Goal: Navigation & Orientation: Find specific page/section

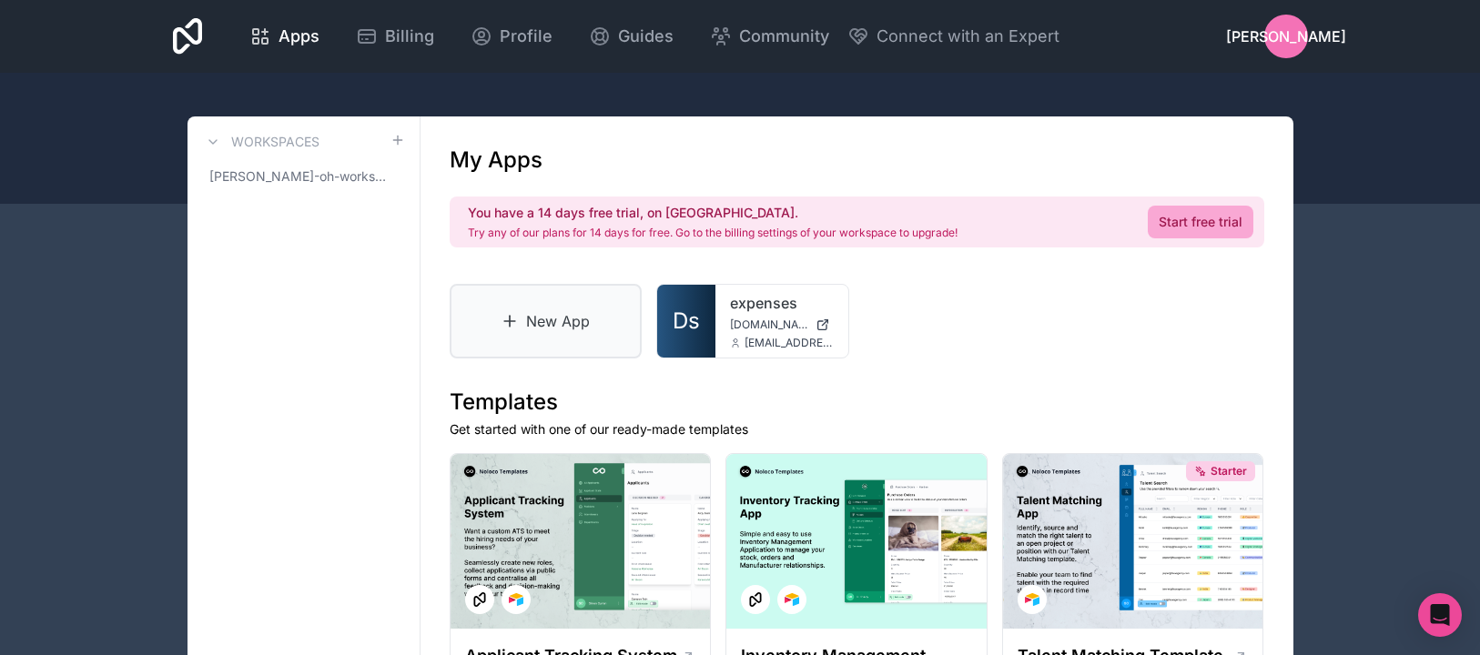
click at [518, 318] on icon at bounding box center [510, 321] width 18 height 18
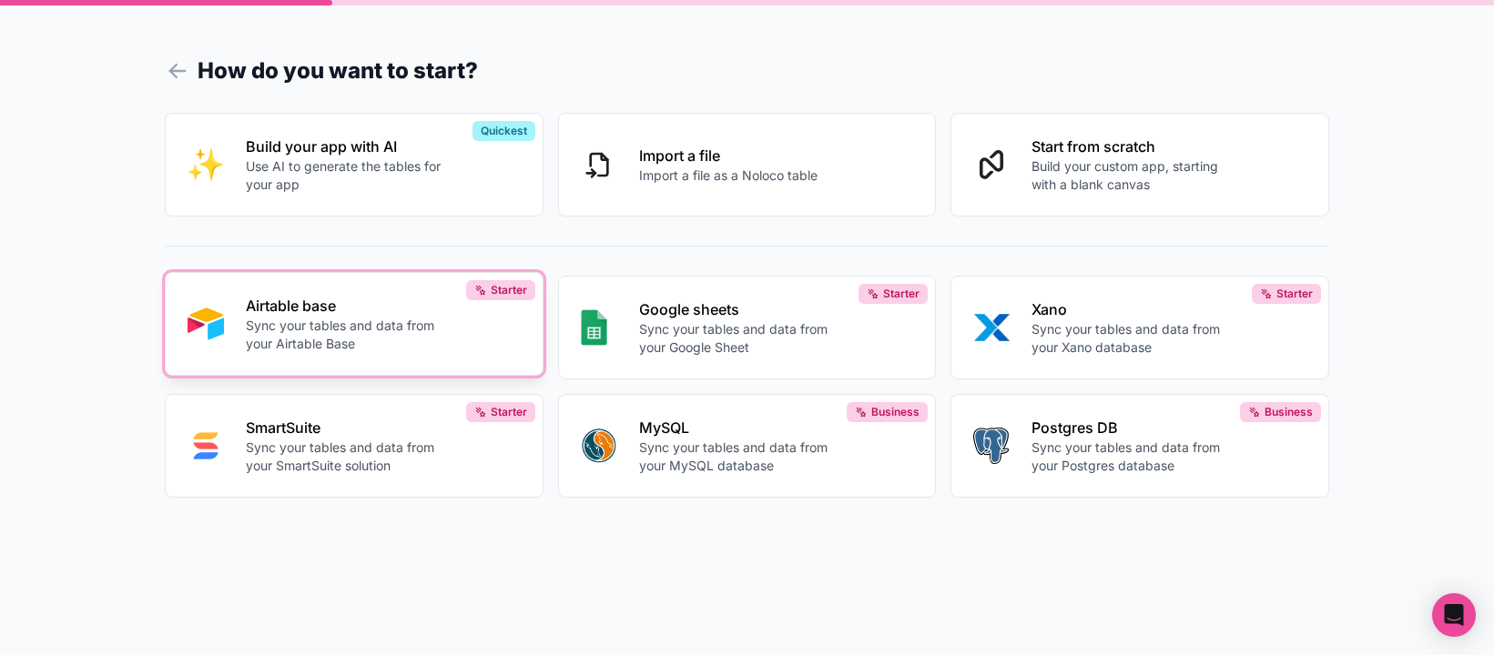
click at [324, 332] on p "Sync your tables and data from your Airtable Base" at bounding box center [347, 335] width 202 height 36
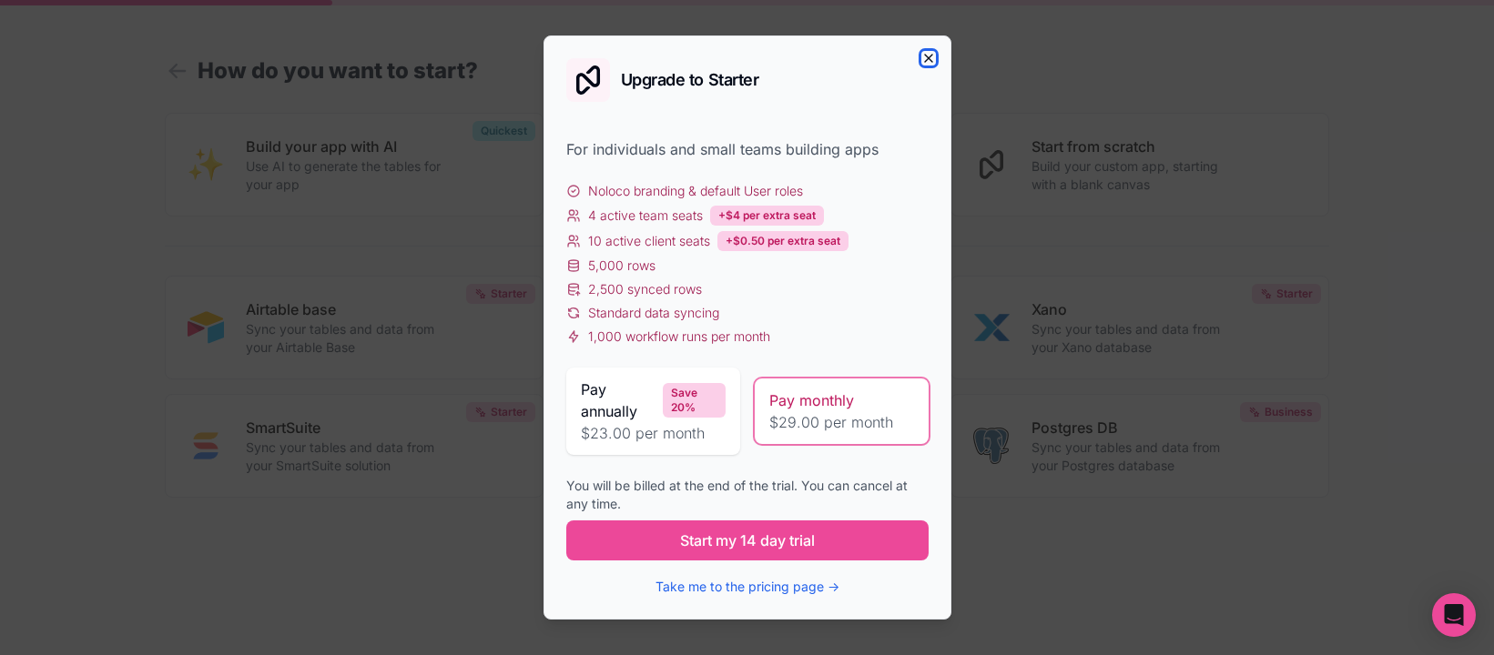
click at [922, 55] on icon "button" at bounding box center [928, 58] width 15 height 15
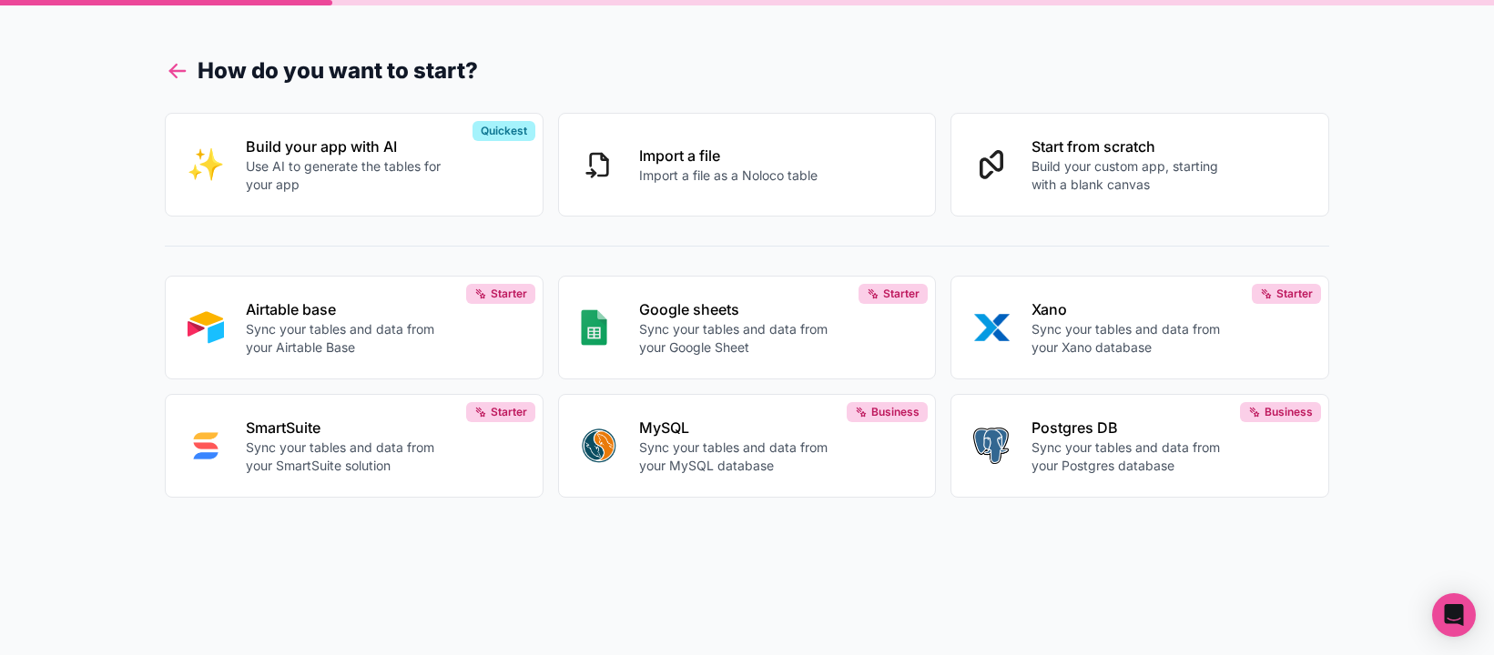
click at [188, 68] on icon at bounding box center [177, 70] width 25 height 25
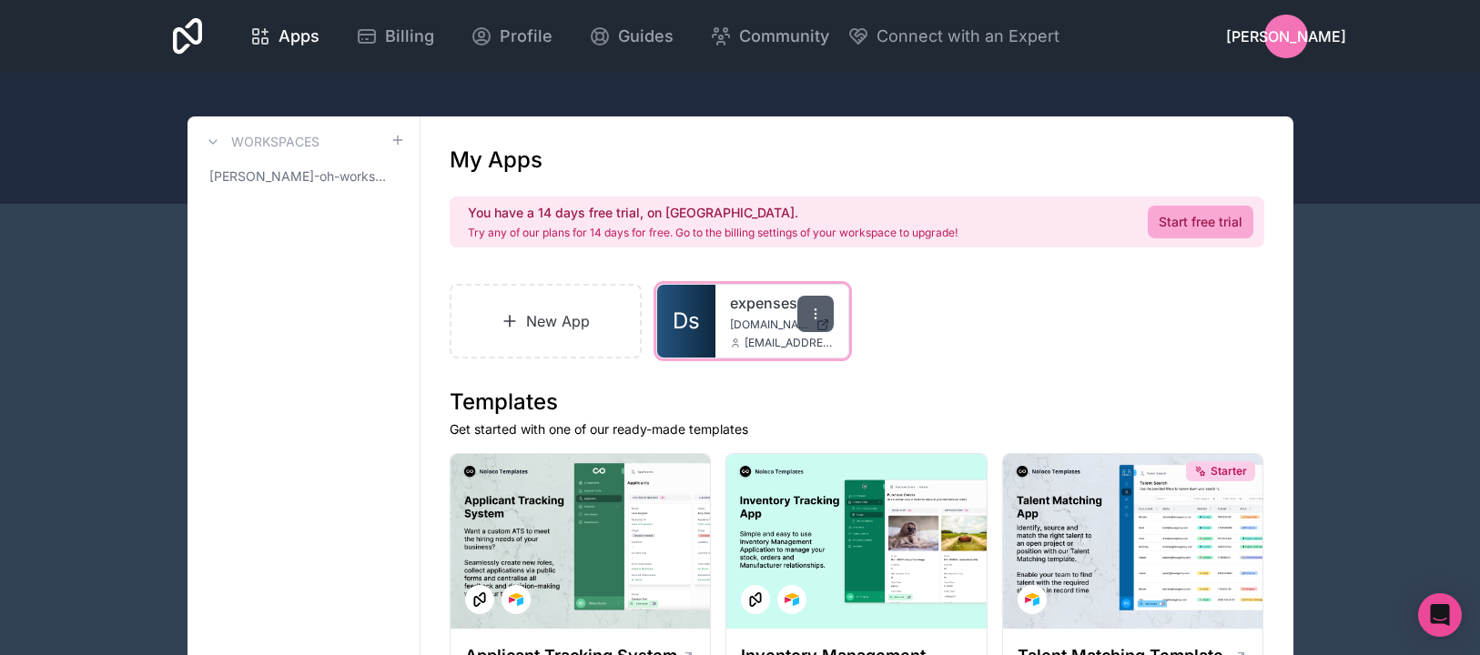
click at [811, 317] on icon at bounding box center [815, 314] width 15 height 15
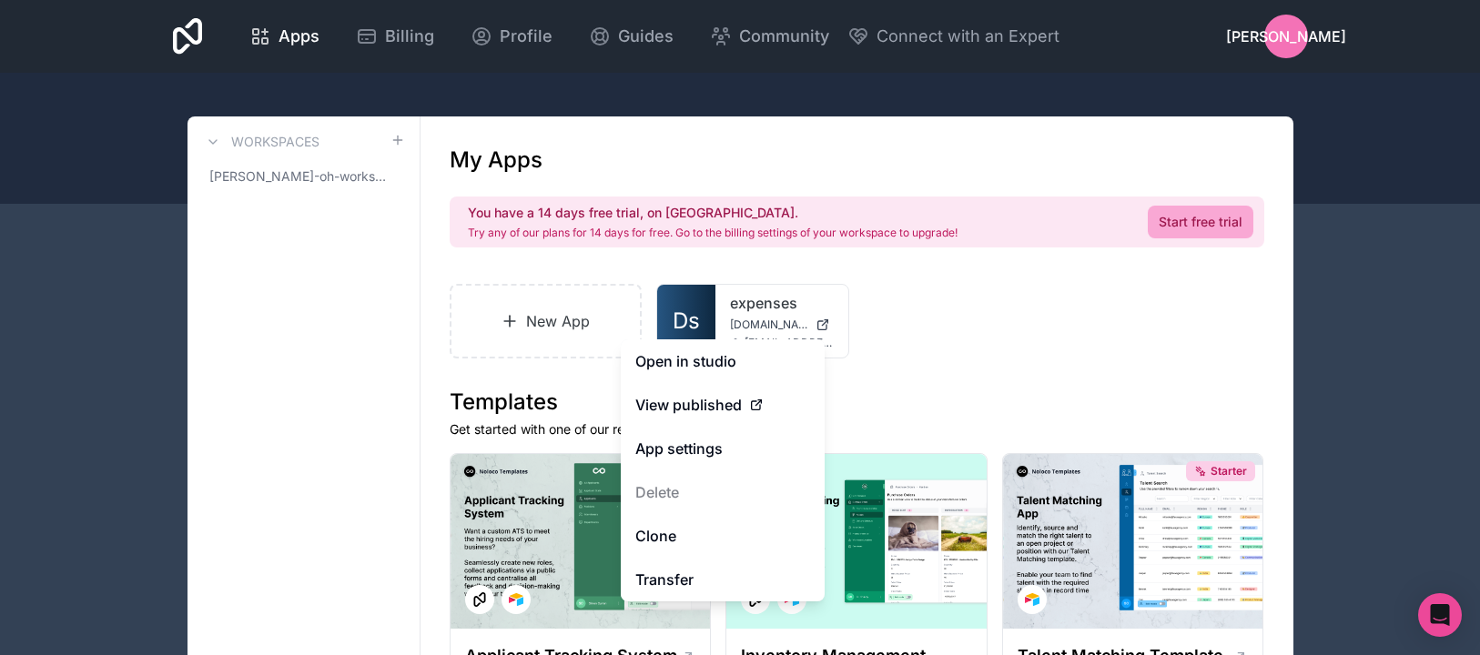
click at [1003, 338] on div "New App Ds expenses [DOMAIN_NAME] [EMAIL_ADDRESS][DOMAIN_NAME]" at bounding box center [857, 321] width 815 height 75
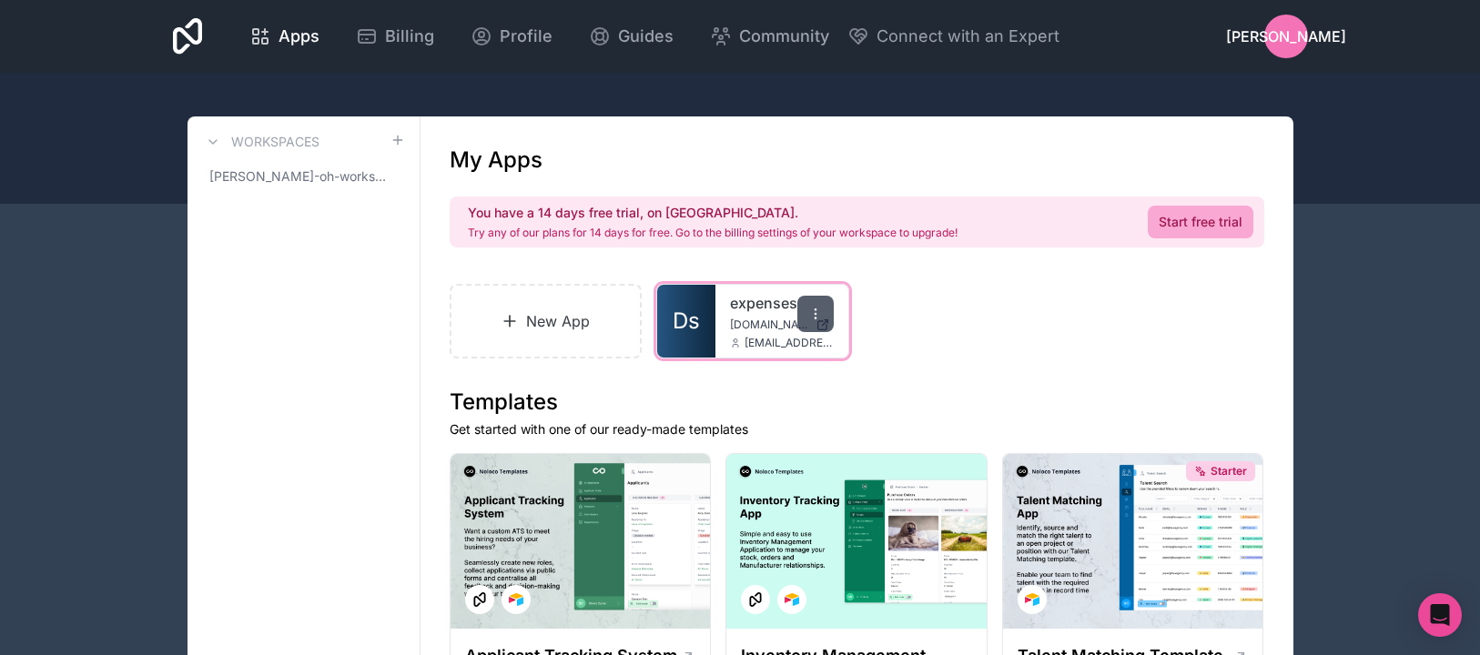
click at [814, 305] on div at bounding box center [815, 314] width 36 height 36
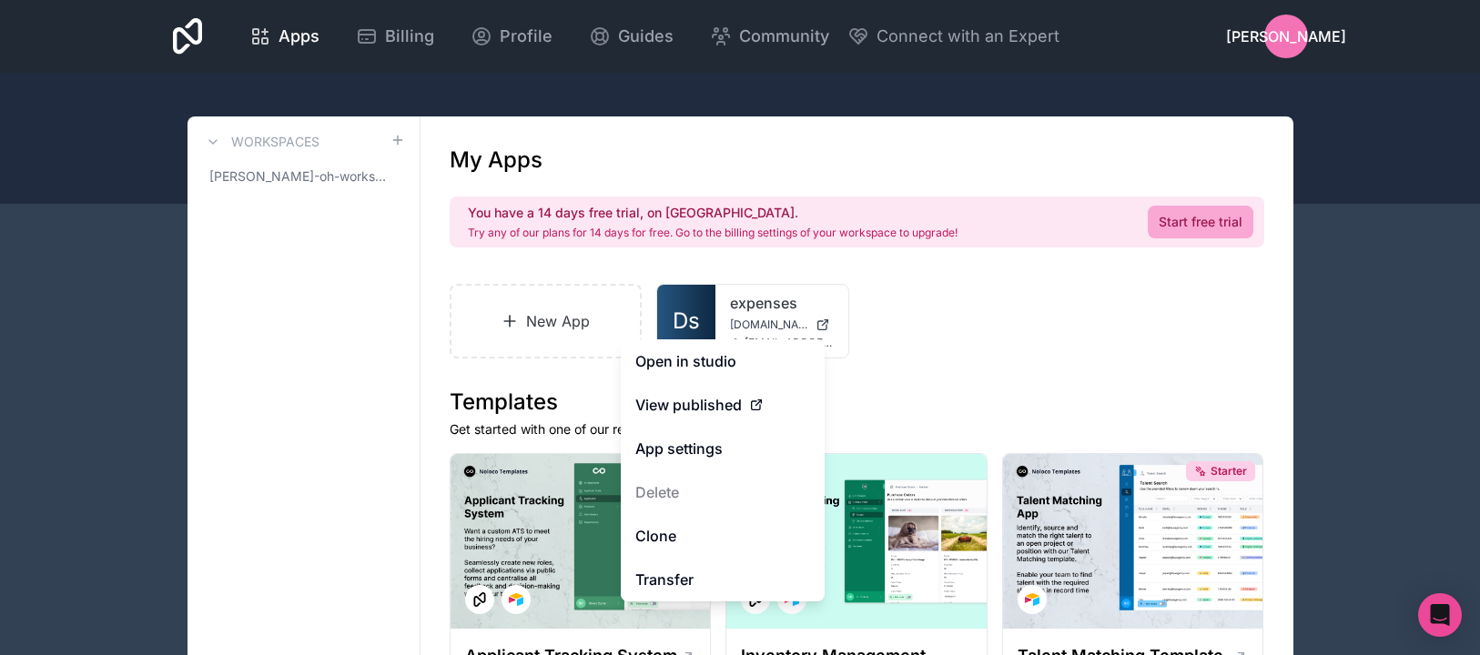
click at [973, 304] on div "New App Ds expenses [DOMAIN_NAME] [EMAIL_ADDRESS][DOMAIN_NAME]" at bounding box center [857, 321] width 815 height 75
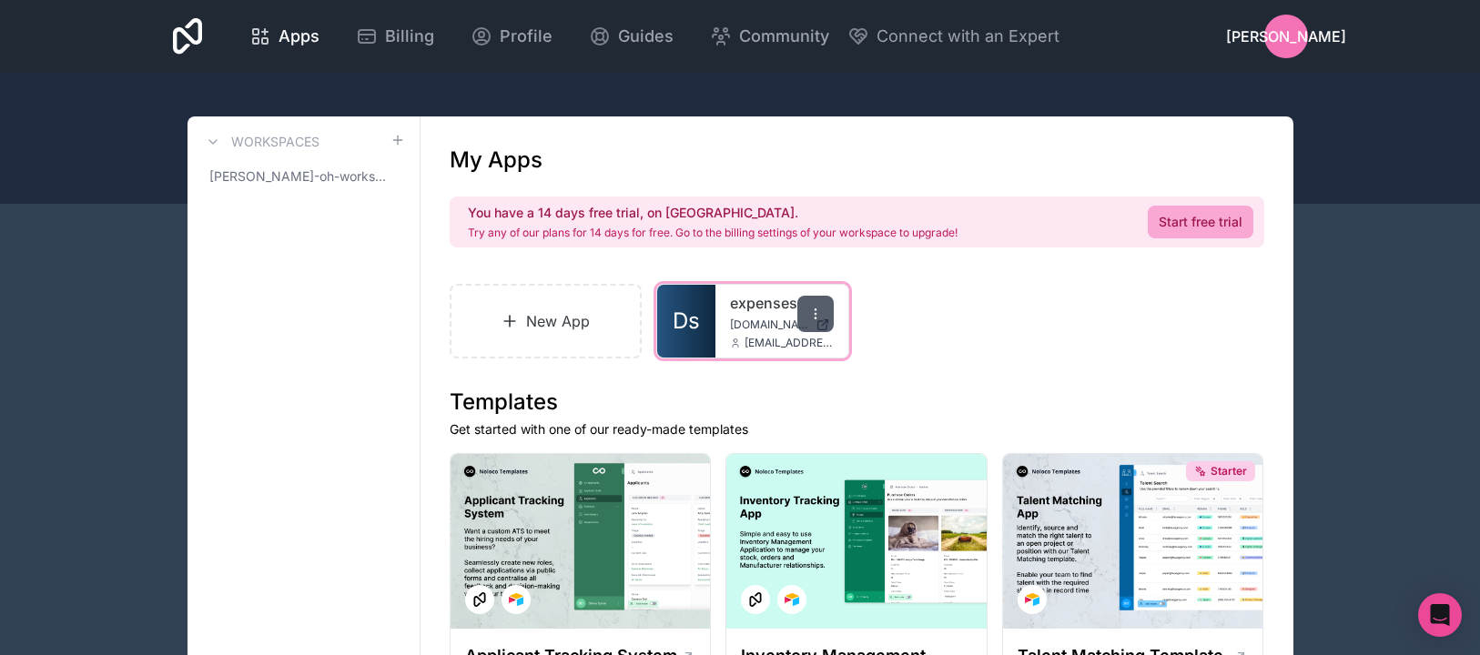
click at [809, 316] on icon at bounding box center [815, 314] width 15 height 15
click at [998, 310] on div "New App Ds expenses [DOMAIN_NAME] [EMAIL_ADDRESS][DOMAIN_NAME]" at bounding box center [857, 321] width 815 height 75
click at [816, 310] on icon at bounding box center [815, 310] width 1 height 1
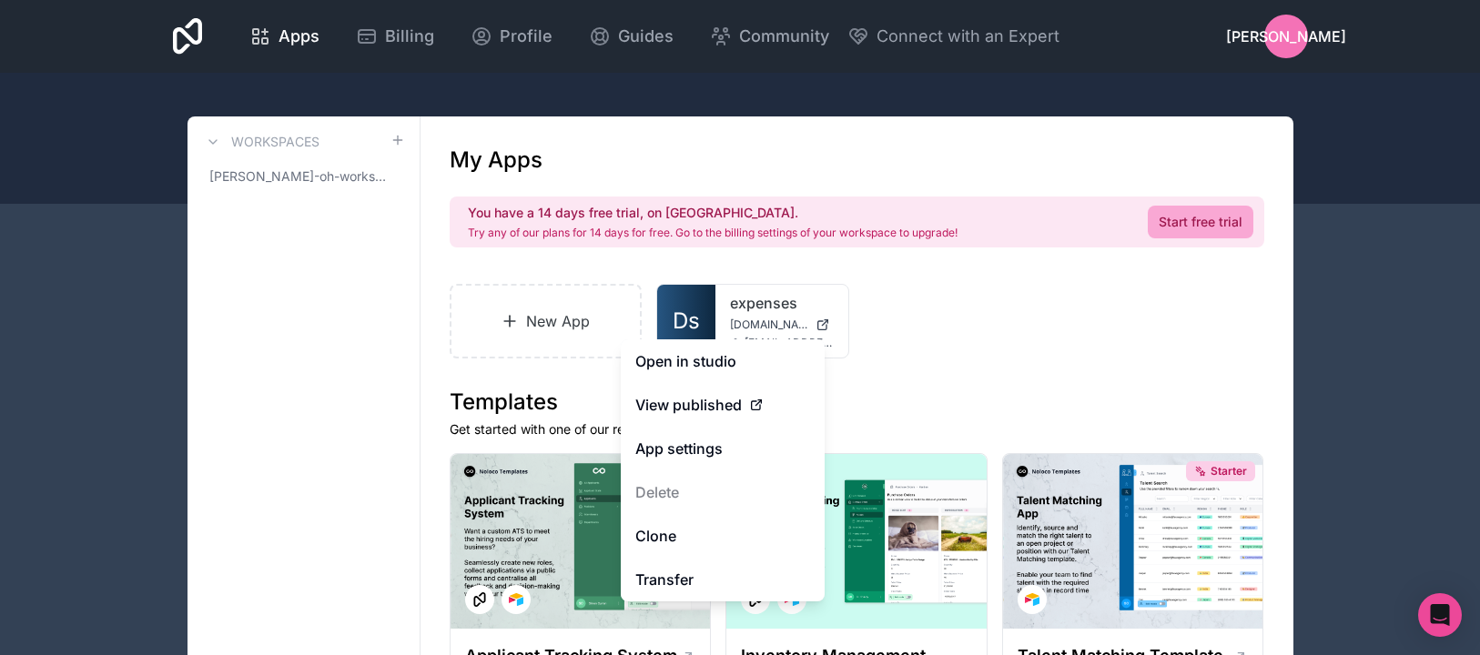
click at [976, 310] on div "New App Ds expenses [DOMAIN_NAME] [EMAIL_ADDRESS][DOMAIN_NAME]" at bounding box center [857, 321] width 815 height 75
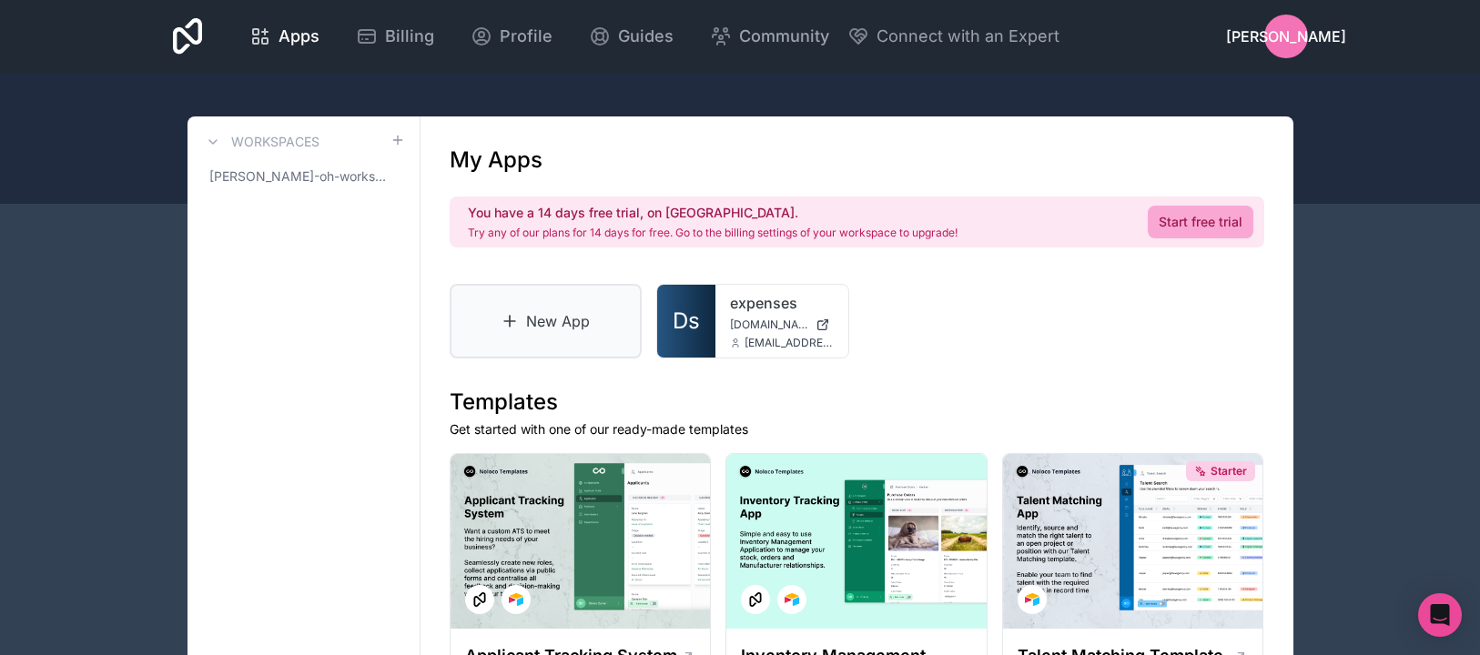
click at [514, 333] on link "New App" at bounding box center [546, 321] width 193 height 75
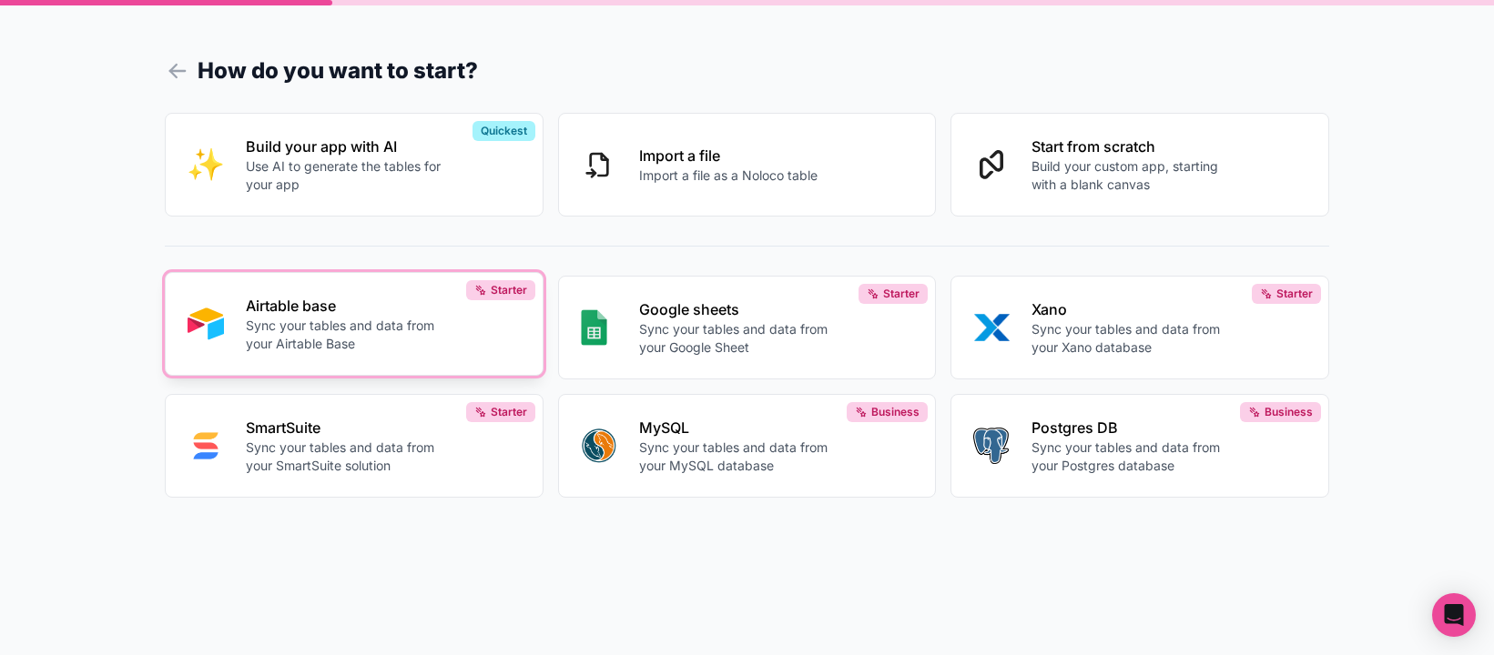
click at [336, 321] on p "Sync your tables and data from your Airtable Base" at bounding box center [347, 335] width 202 height 36
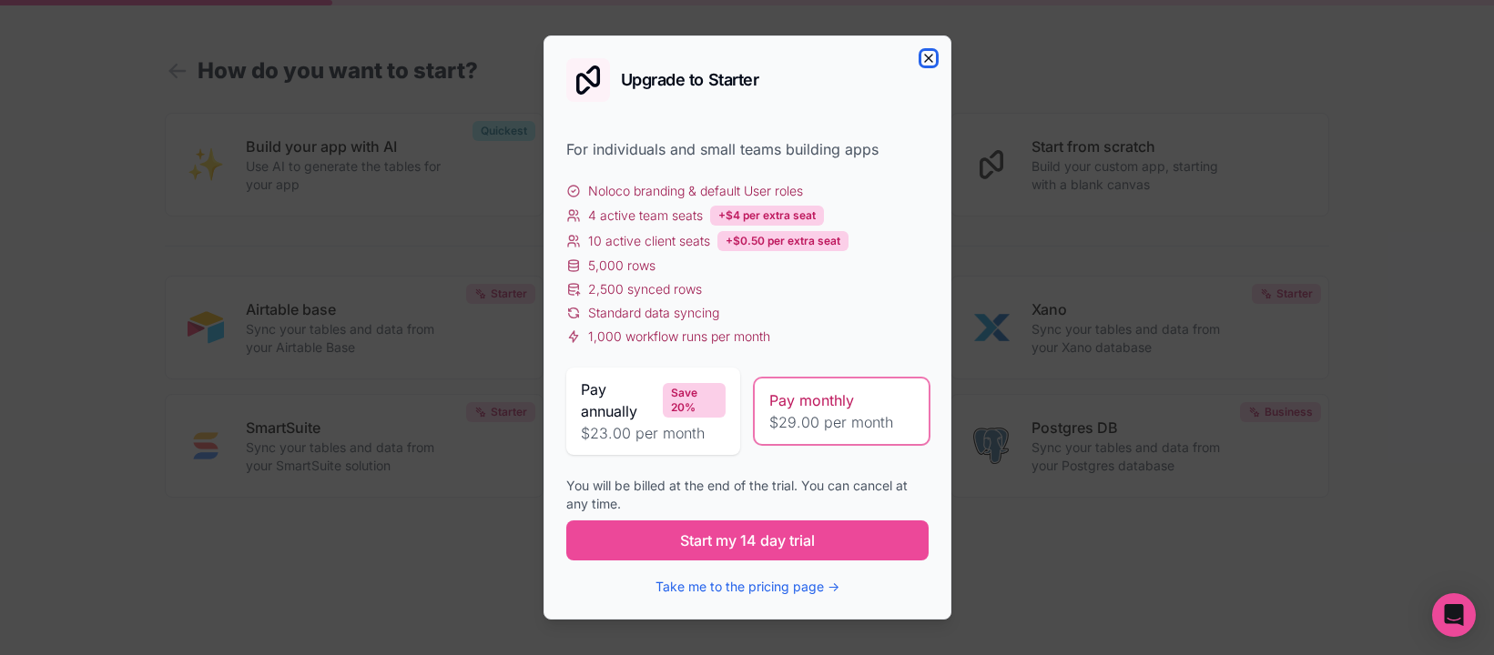
click at [931, 59] on icon "button" at bounding box center [928, 58] width 15 height 15
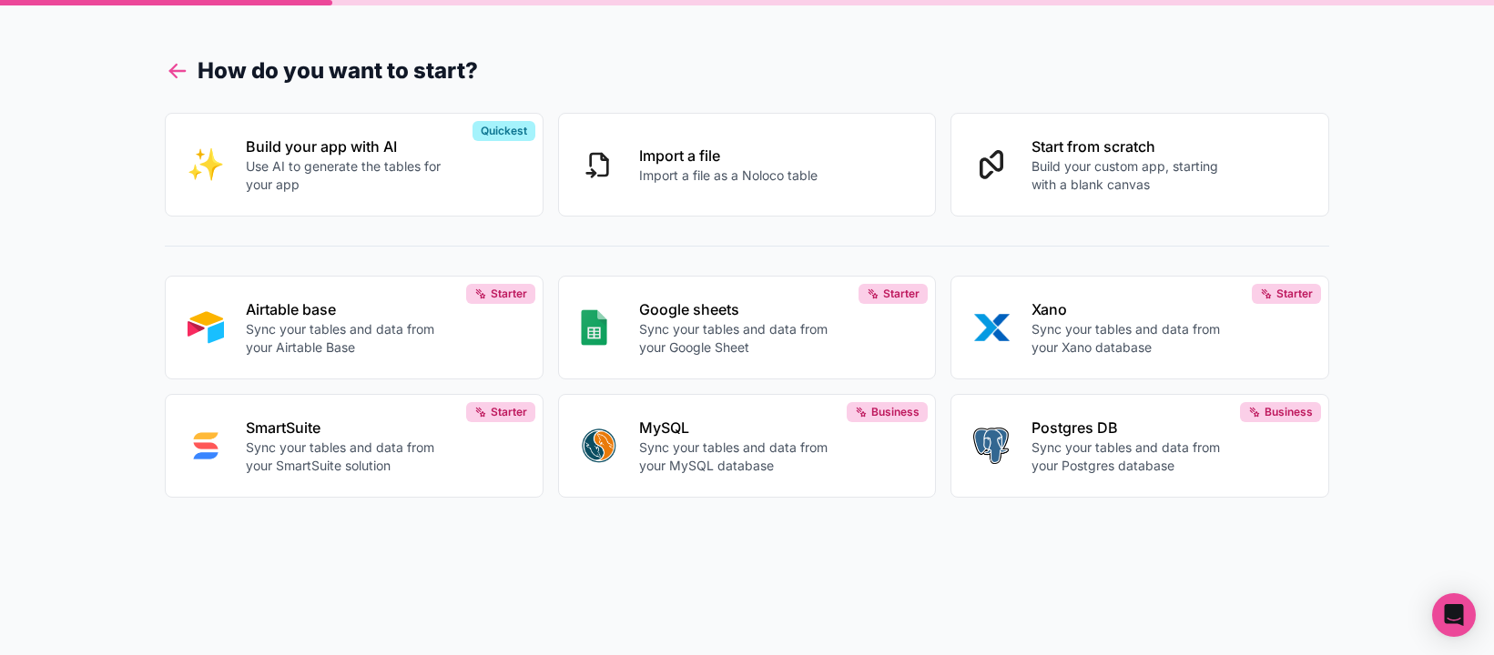
click at [187, 67] on icon at bounding box center [177, 70] width 25 height 25
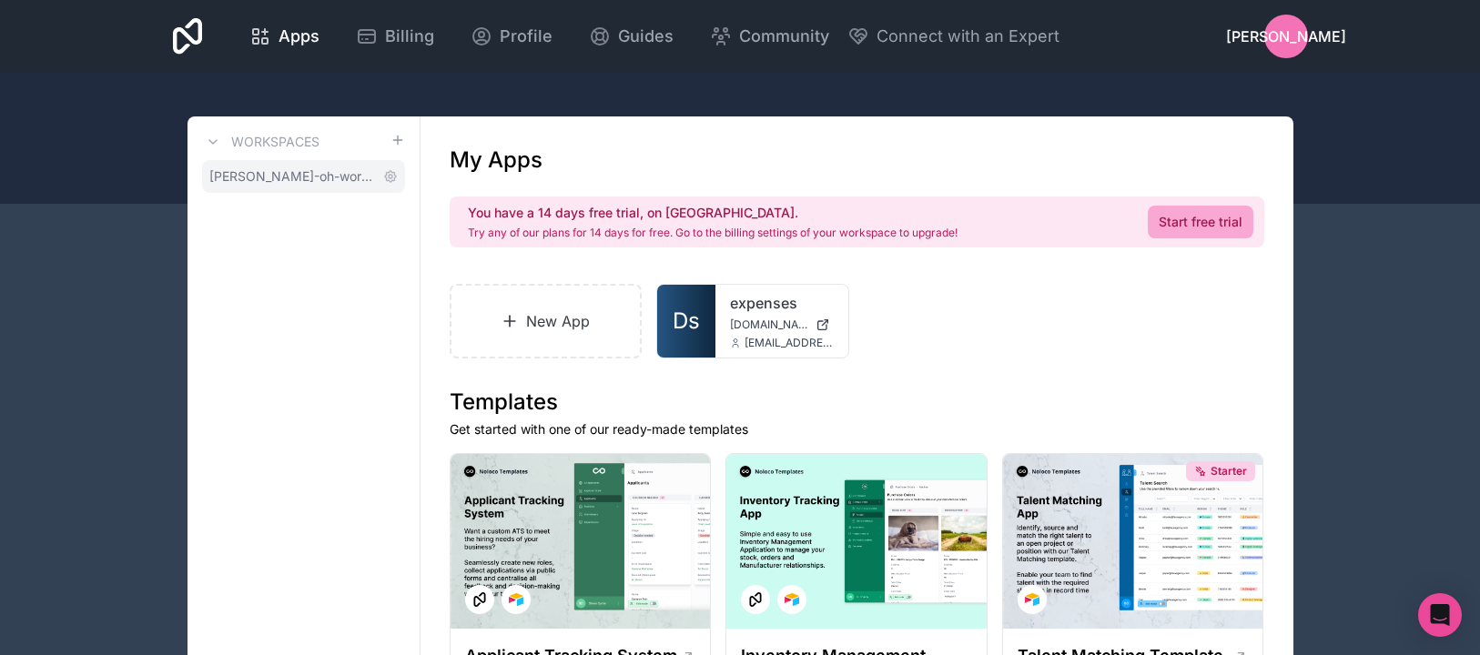
click at [295, 179] on span "[PERSON_NAME]-oh-workspace" at bounding box center [292, 176] width 167 height 18
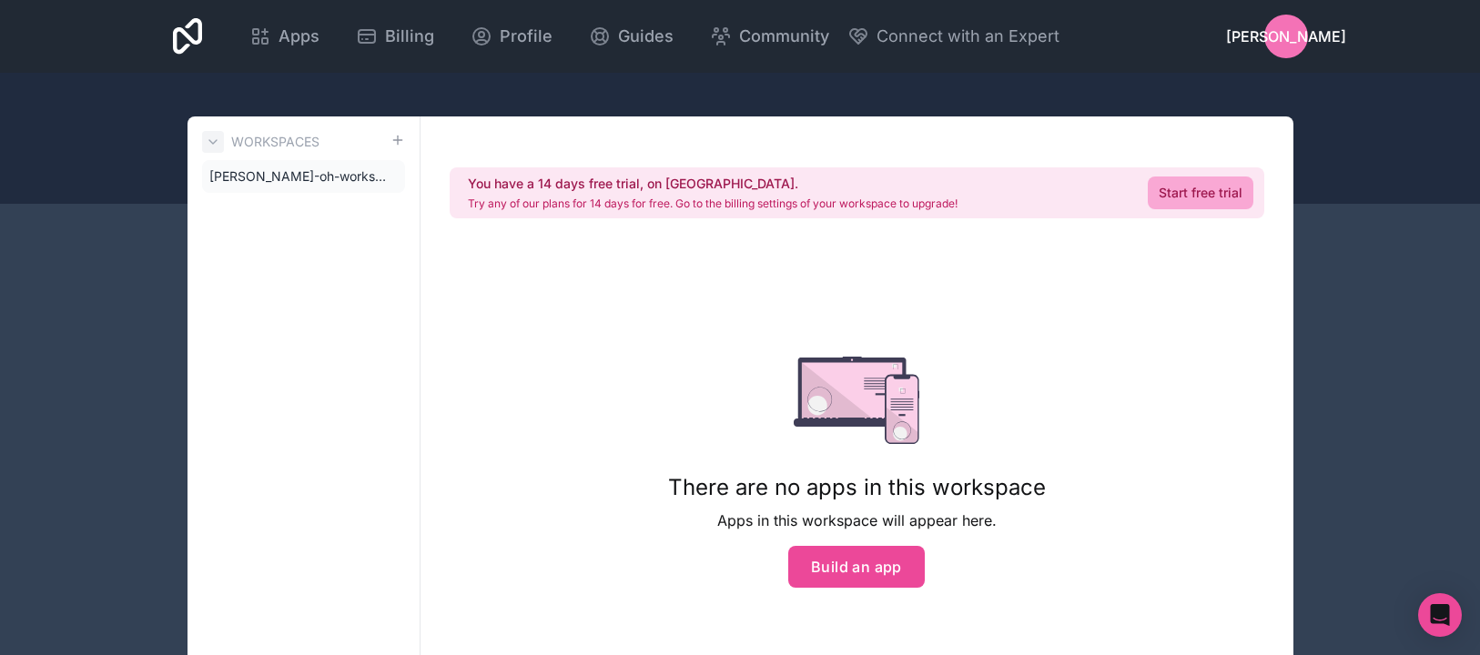
click at [210, 137] on icon at bounding box center [213, 142] width 15 height 15
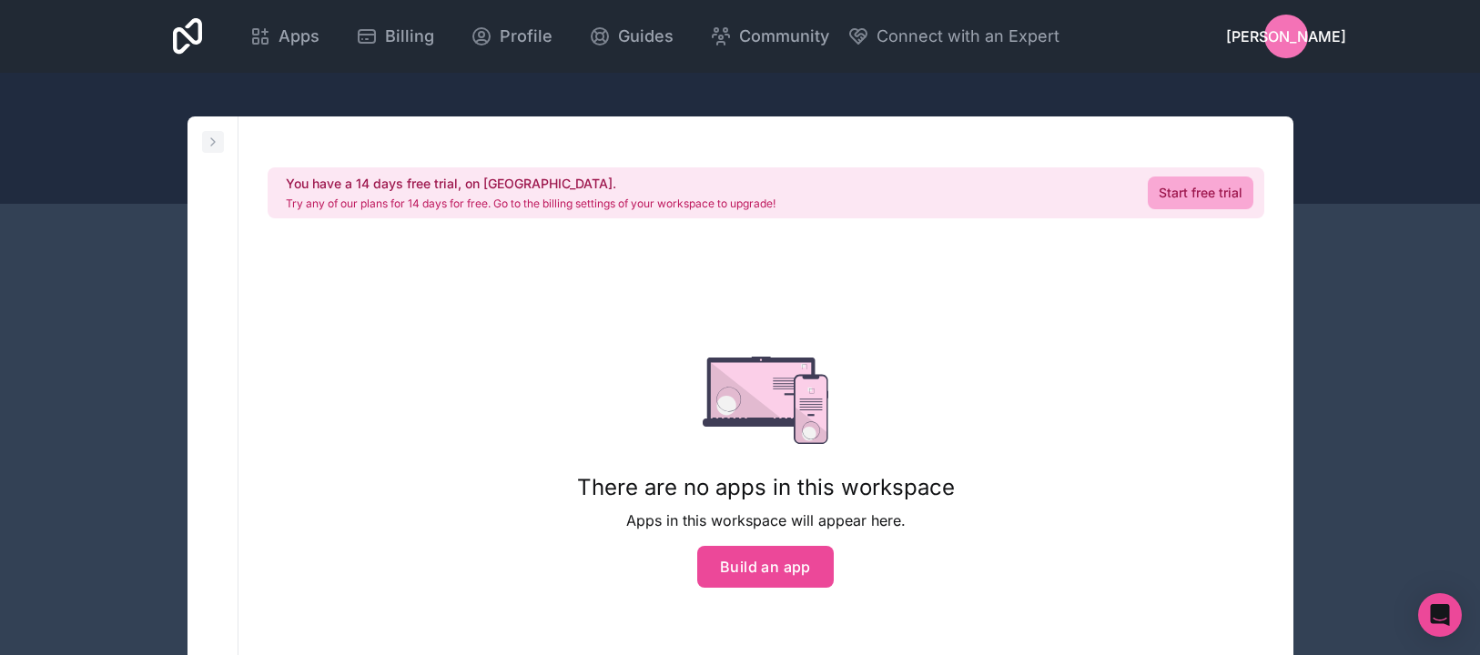
drag, startPoint x: 203, startPoint y: 137, endPoint x: 223, endPoint y: 148, distance: 23.3
click at [202, 137] on button at bounding box center [213, 142] width 22 height 22
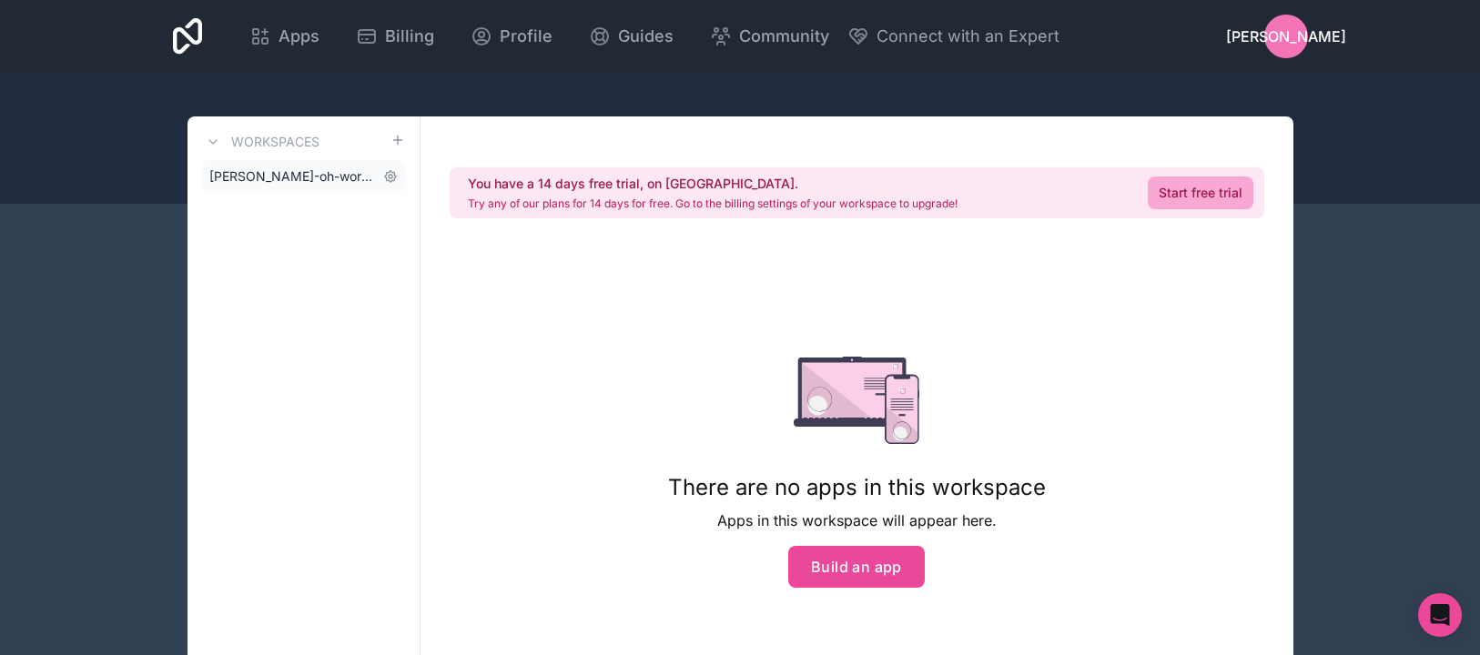
click at [269, 182] on span "[PERSON_NAME]-oh-workspace" at bounding box center [292, 176] width 167 height 18
click at [310, 220] on div "Workspaces [PERSON_NAME]-workspace" at bounding box center [304, 425] width 233 height 617
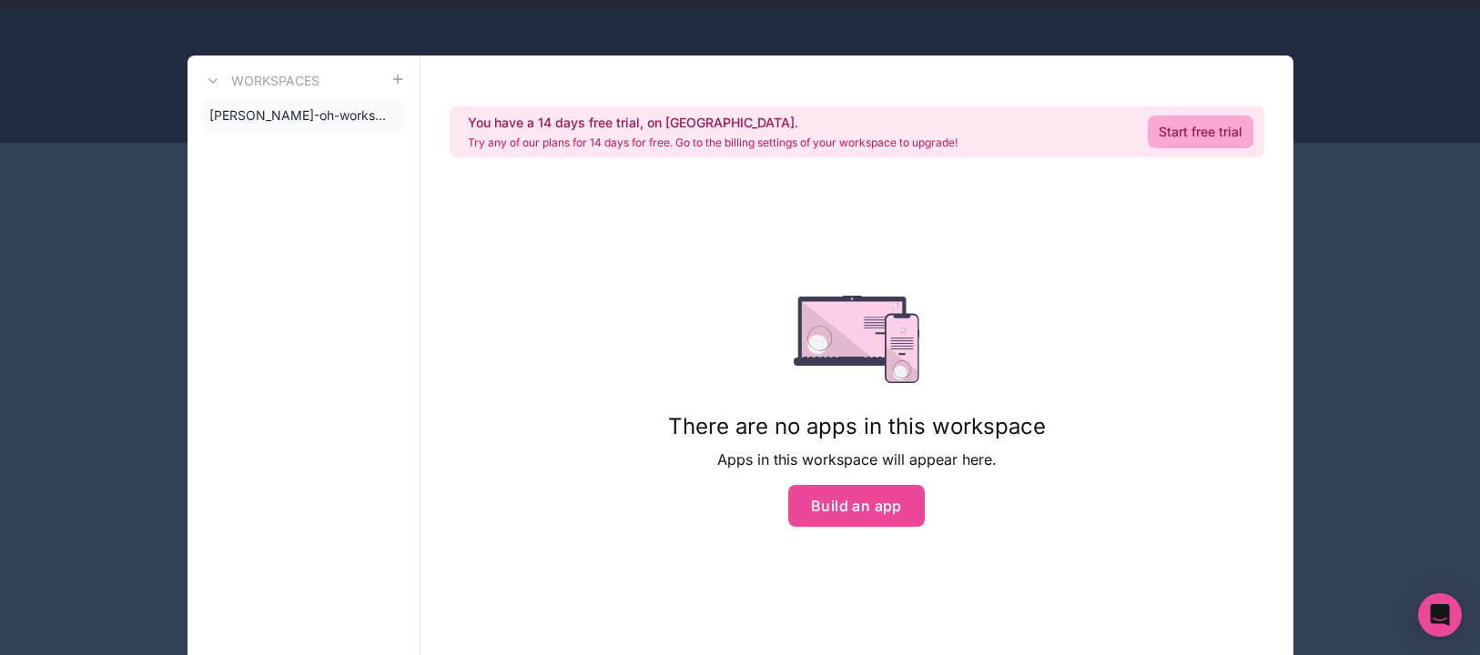
scroll to position [122, 0]
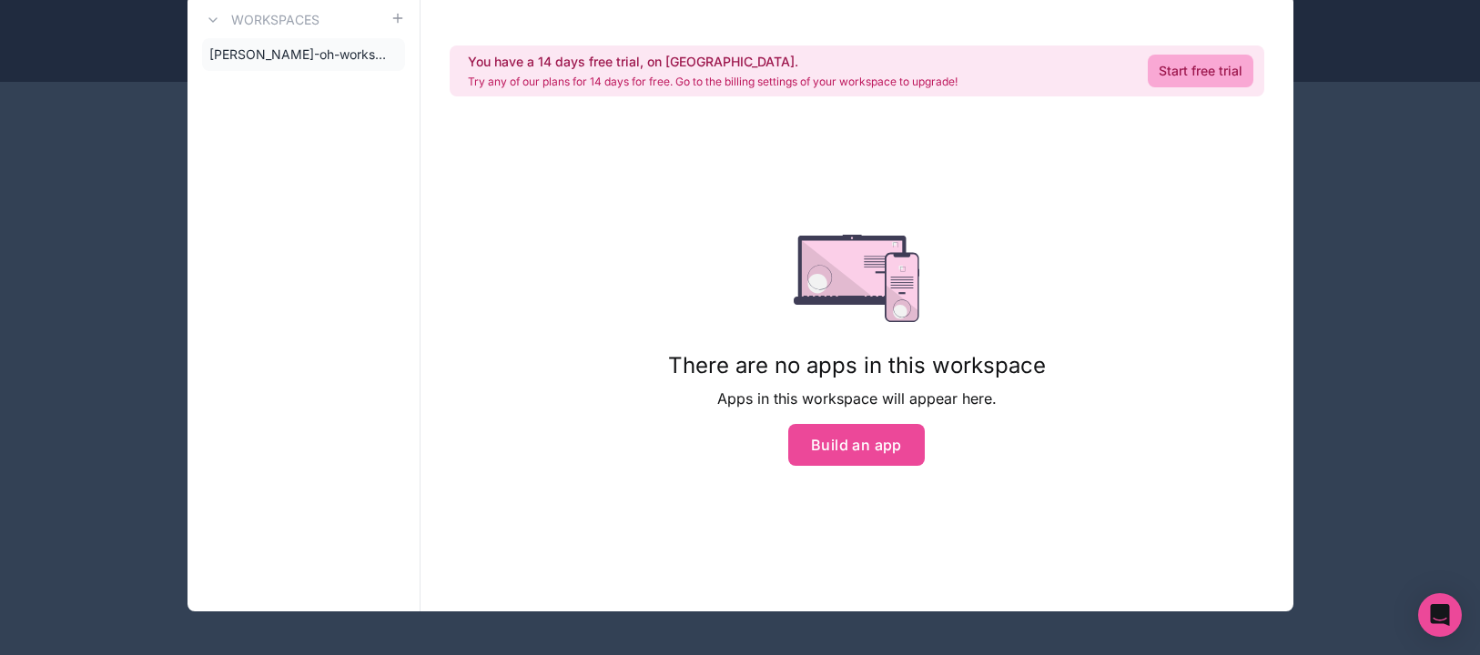
drag, startPoint x: 1028, startPoint y: 381, endPoint x: 1037, endPoint y: 380, distance: 9.1
click at [1028, 381] on div "There are no apps in this workspace Apps in this workspace will appear here. Bu…" at bounding box center [857, 350] width 378 height 231
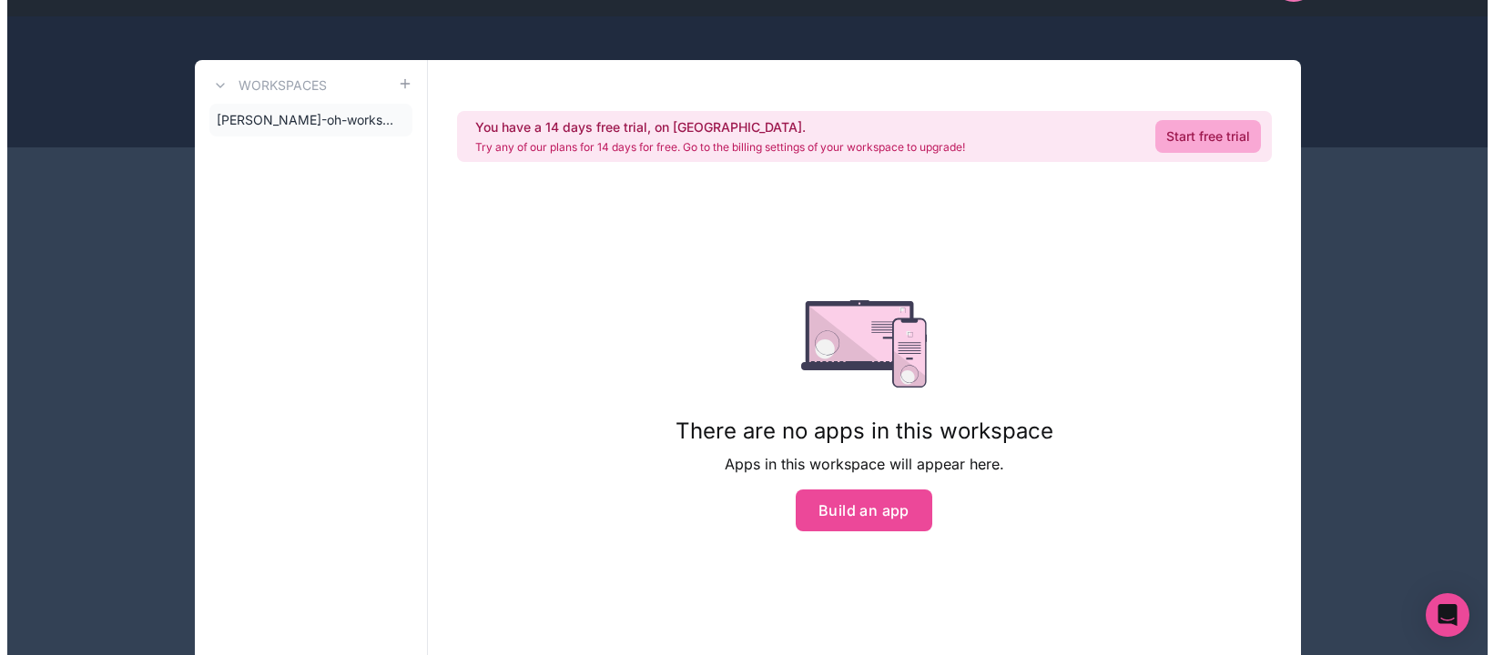
scroll to position [0, 0]
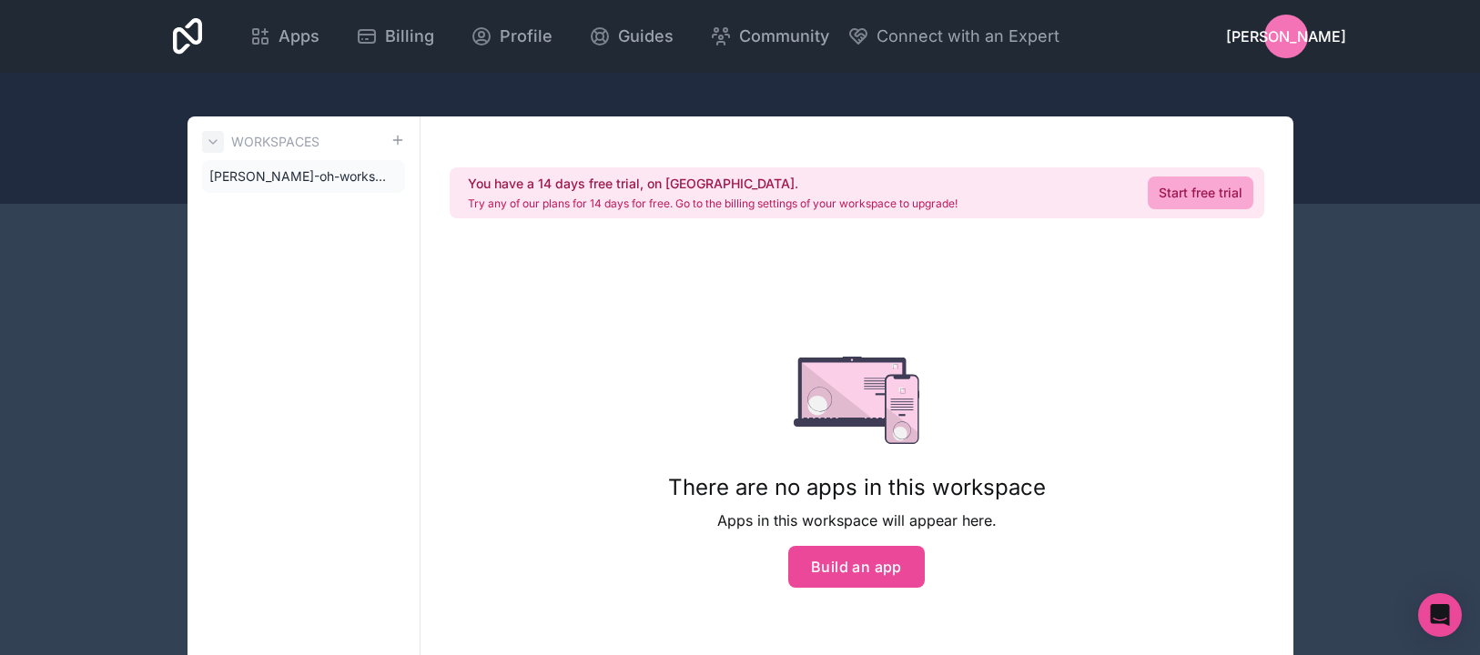
click at [223, 143] on button at bounding box center [213, 142] width 22 height 22
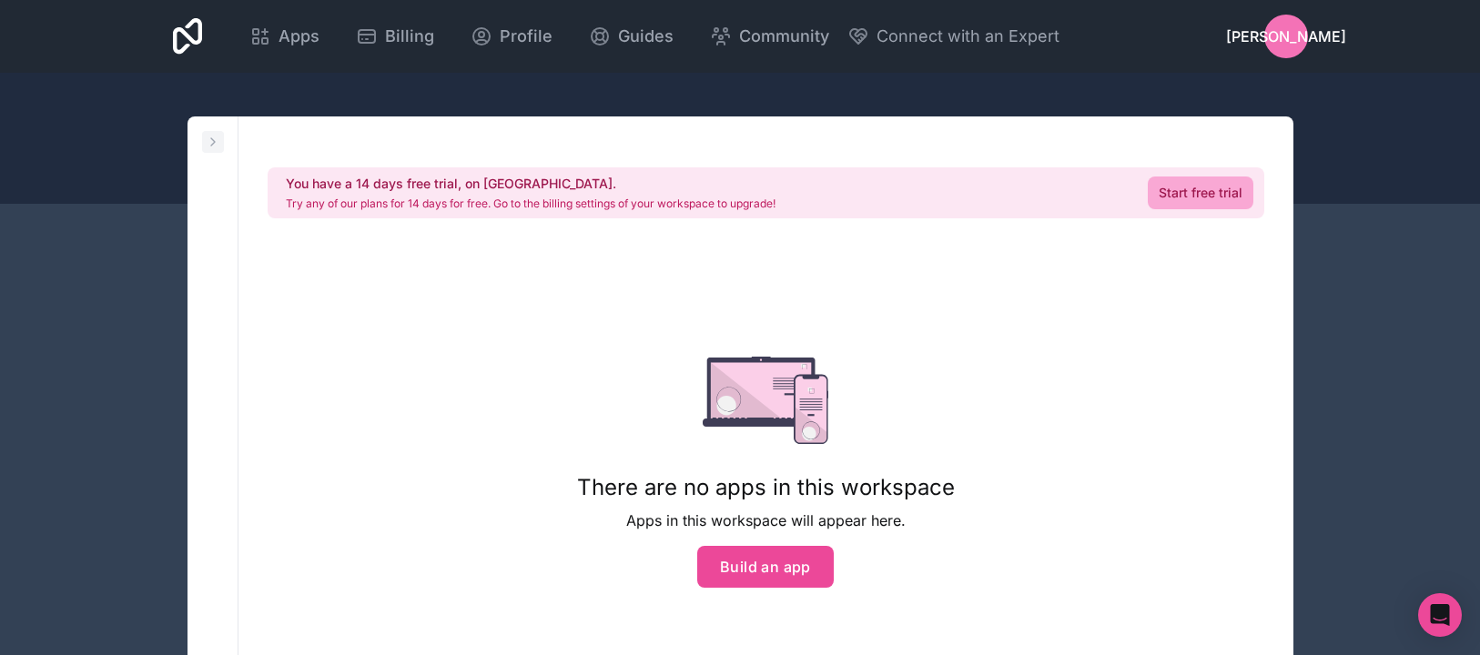
click at [219, 139] on icon at bounding box center [213, 142] width 15 height 15
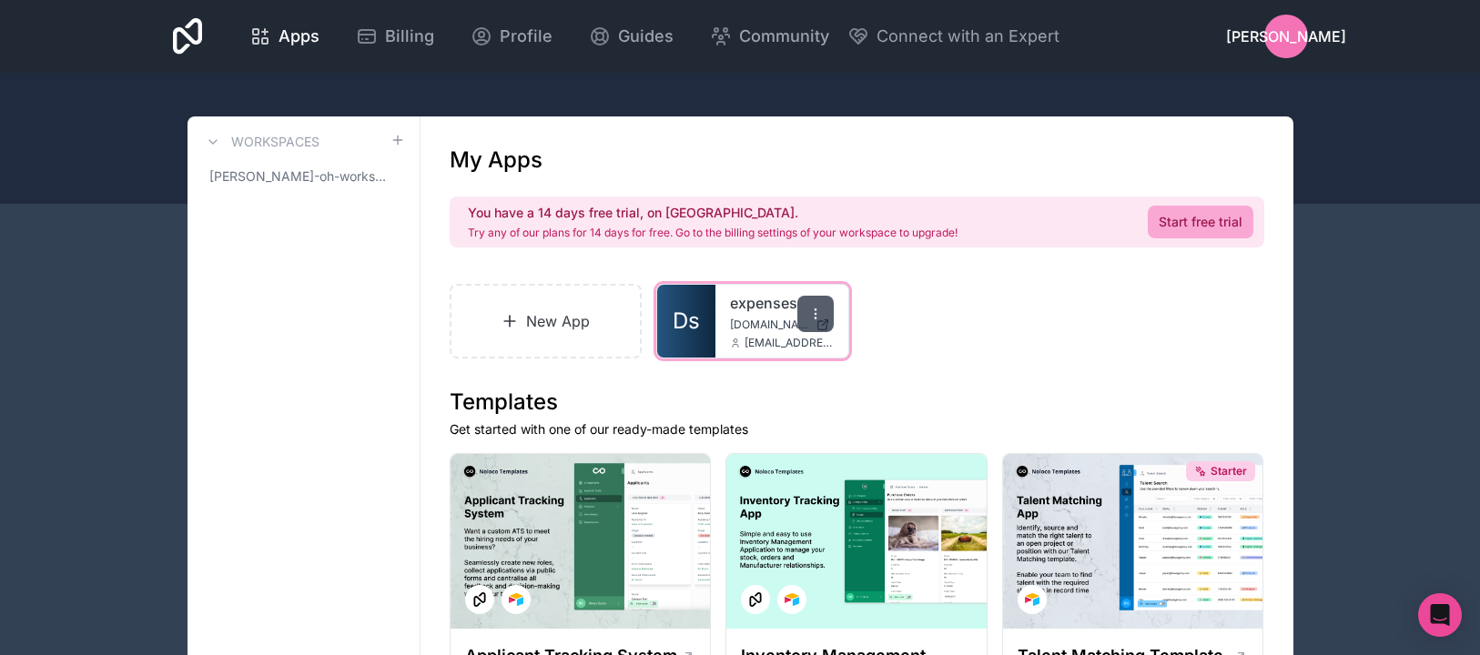
click at [818, 315] on icon at bounding box center [815, 314] width 15 height 15
click at [989, 345] on div "New App Ds expenses [DOMAIN_NAME] [EMAIL_ADDRESS][DOMAIN_NAME]" at bounding box center [857, 321] width 815 height 75
click at [309, 181] on span "[PERSON_NAME]-oh-workspace" at bounding box center [292, 176] width 167 height 18
click at [680, 315] on span "Ds" at bounding box center [686, 321] width 27 height 29
